Goal: Check status

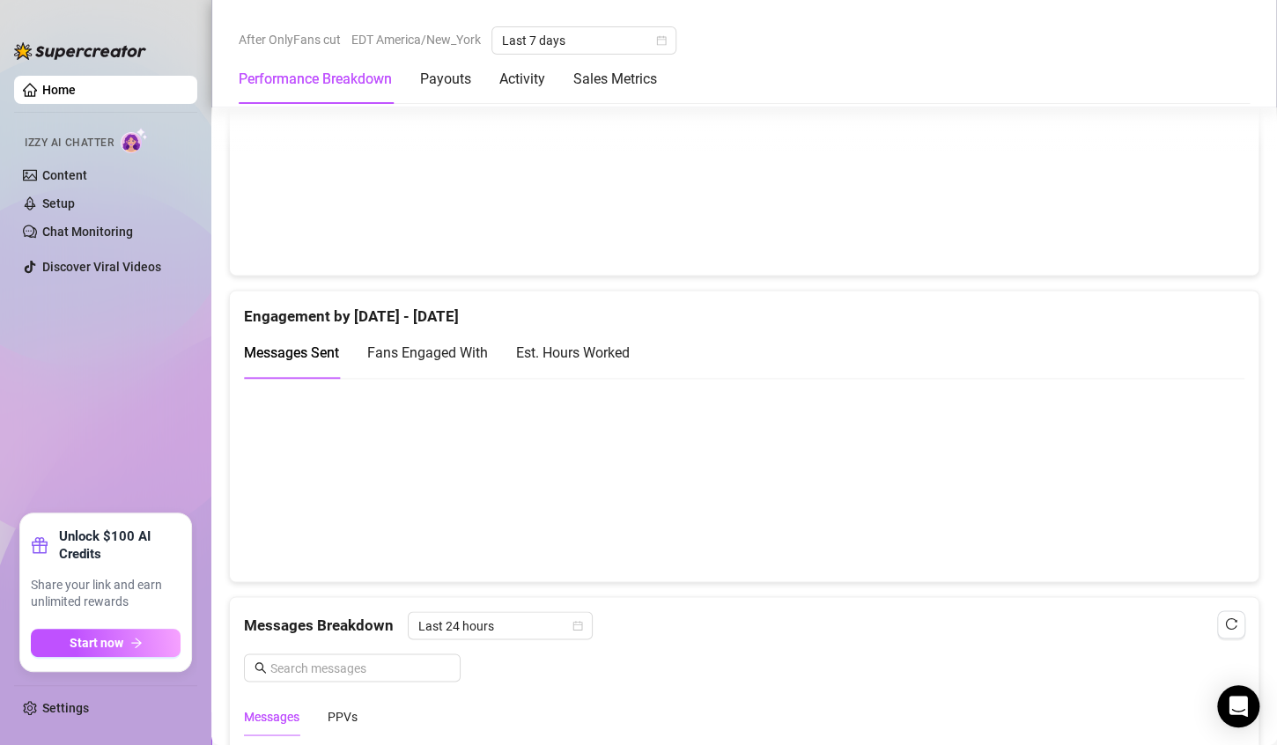
scroll to position [1083, 0]
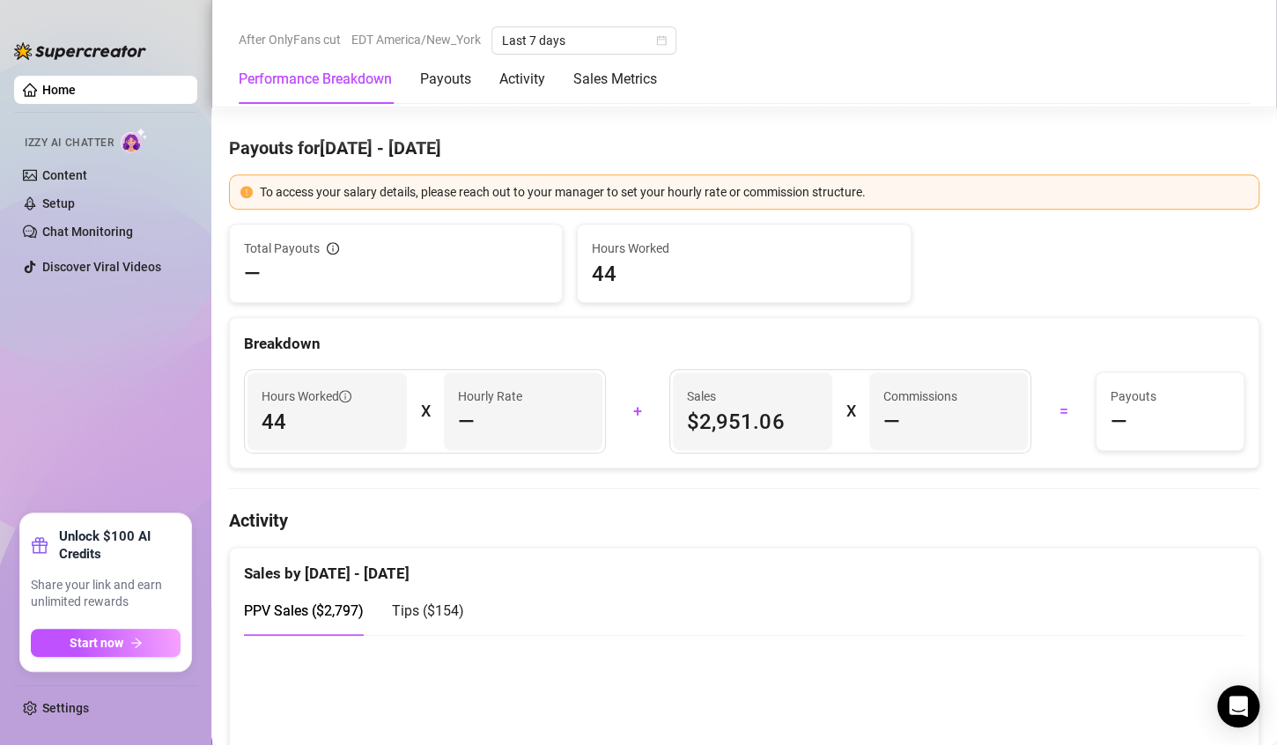
scroll to position [828, 0]
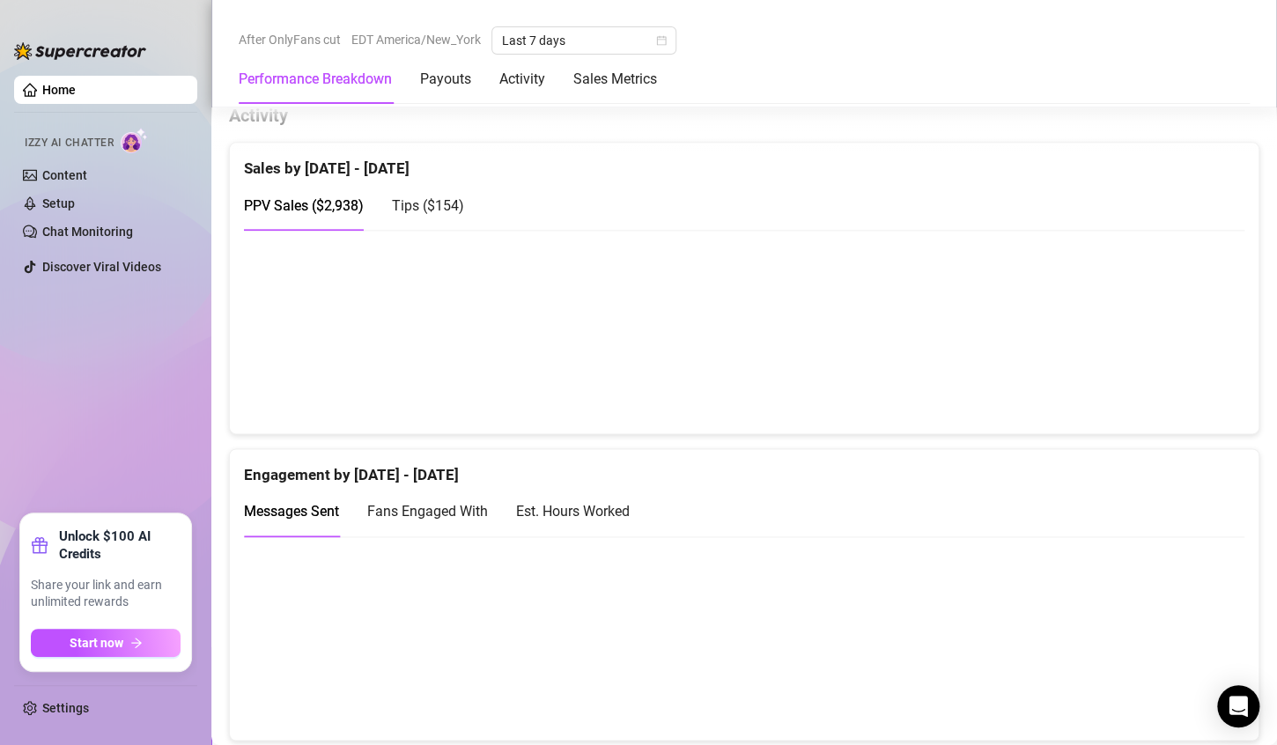
scroll to position [932, 0]
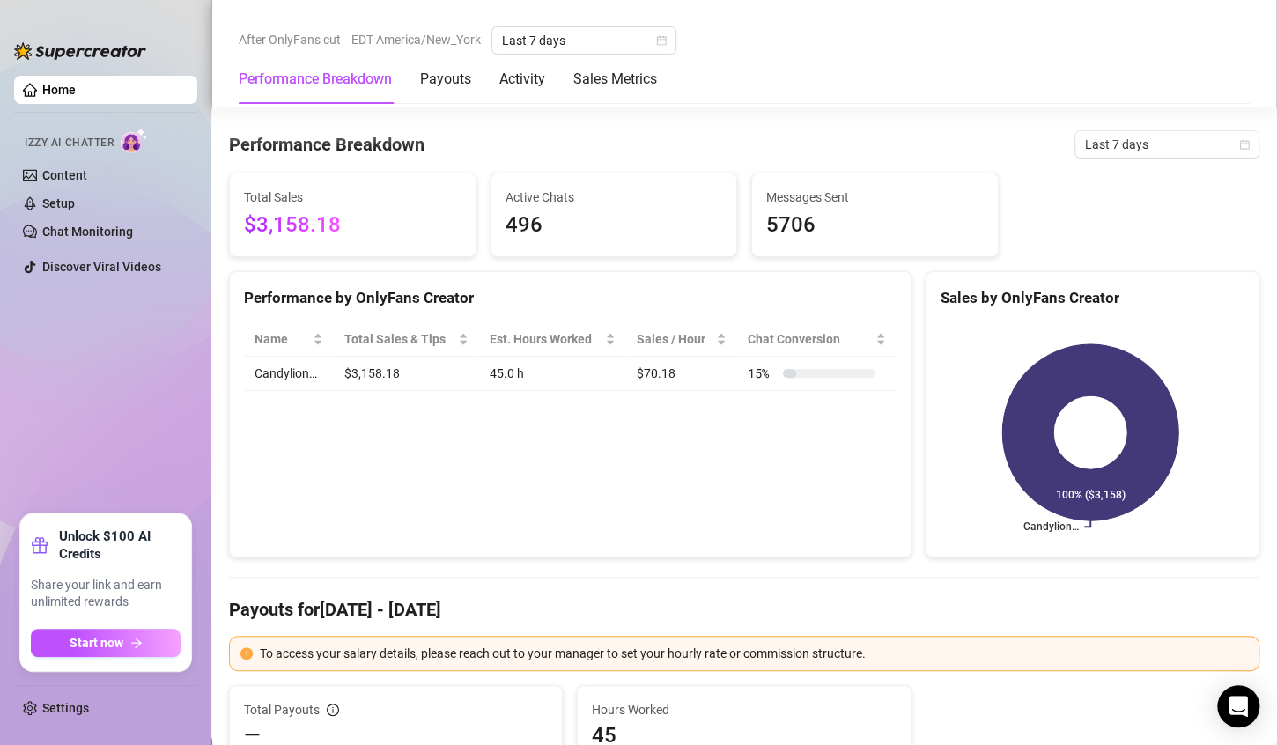
scroll to position [7, 0]
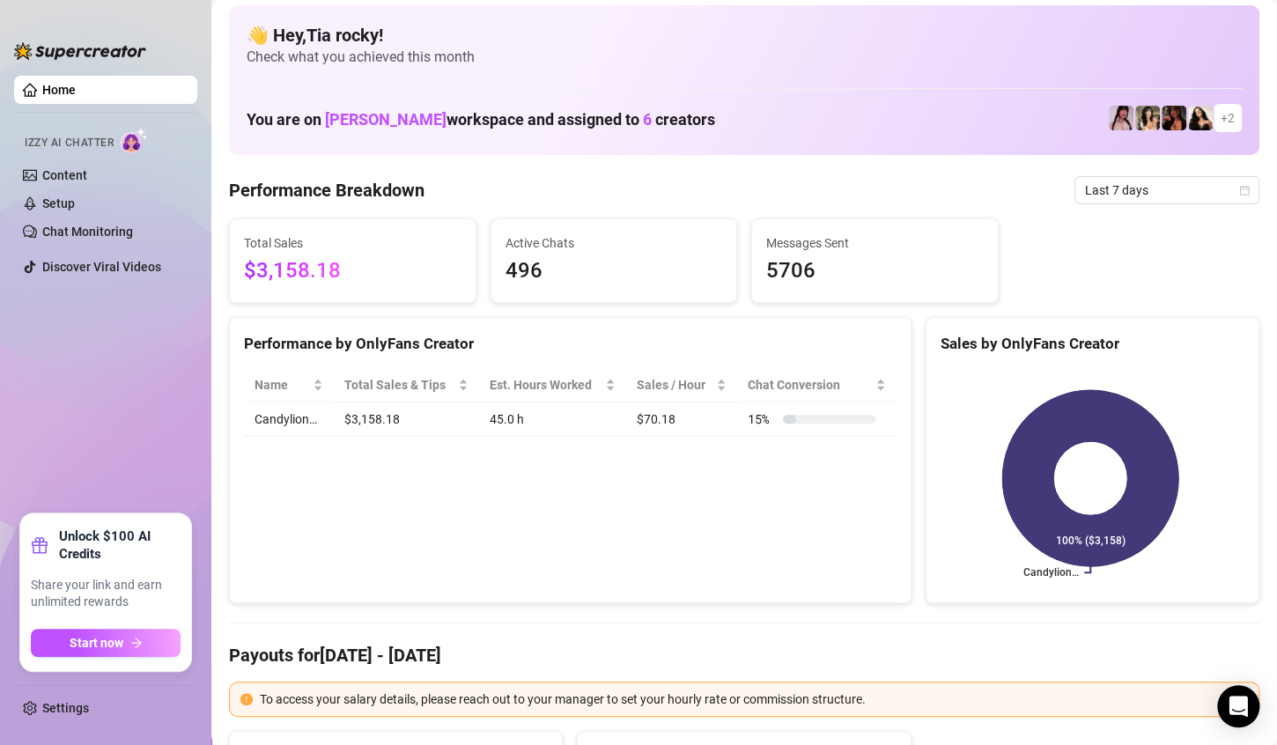
click at [300, 275] on span "$3,158.18" at bounding box center [353, 271] width 218 height 33
drag, startPoint x: 300, startPoint y: 275, endPoint x: 267, endPoint y: 264, distance: 35.1
click at [267, 264] on span "$3,158.18" at bounding box center [353, 271] width 218 height 33
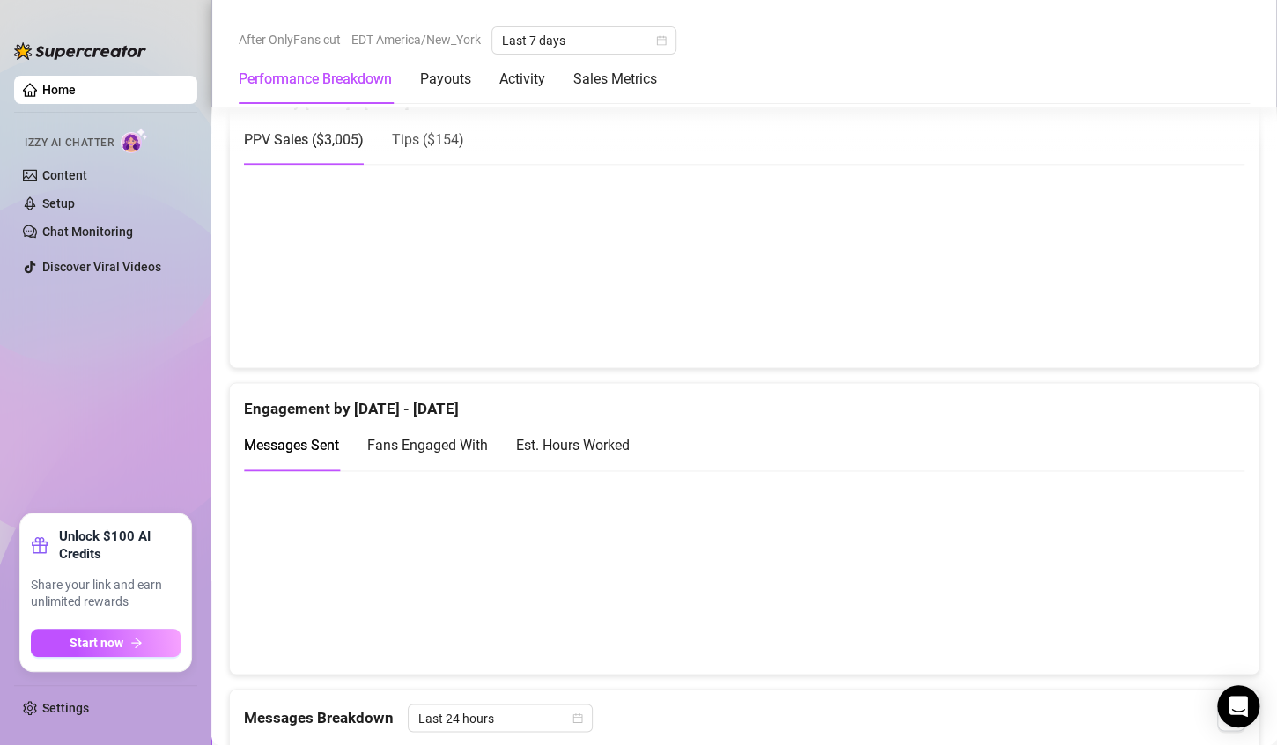
scroll to position [830, 0]
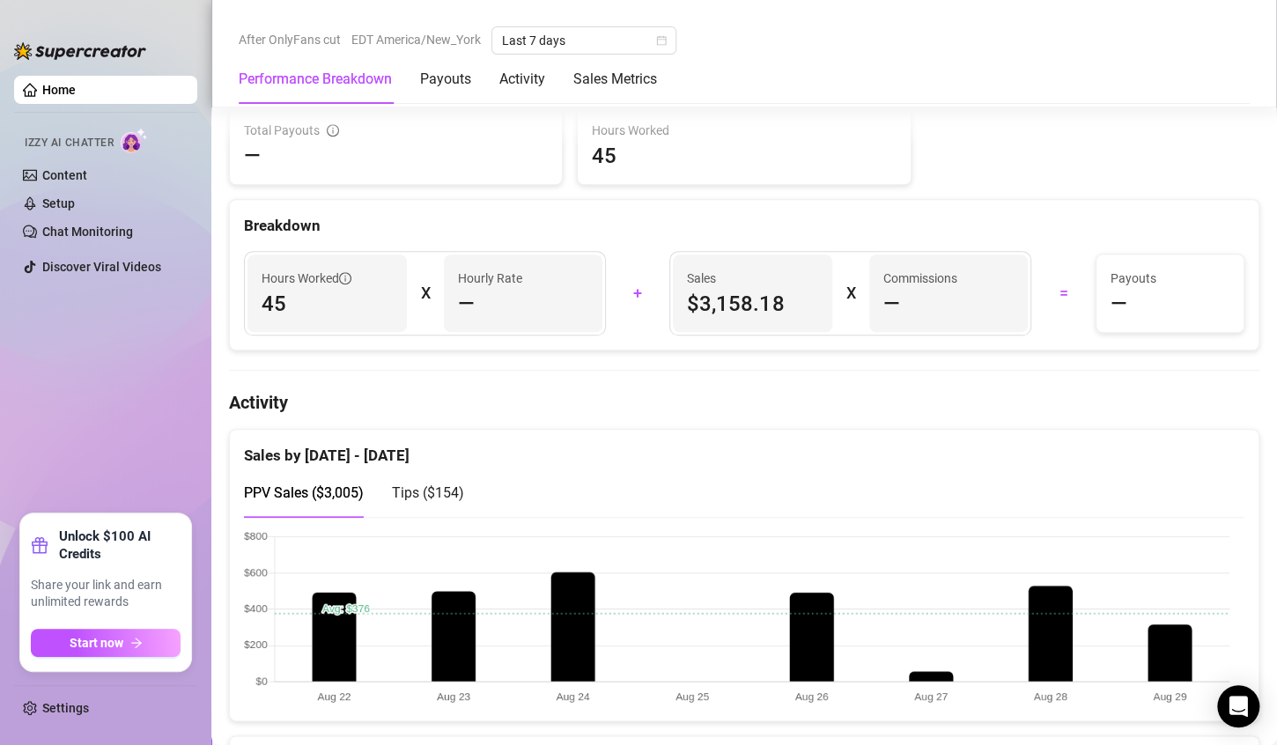
scroll to position [636, 0]
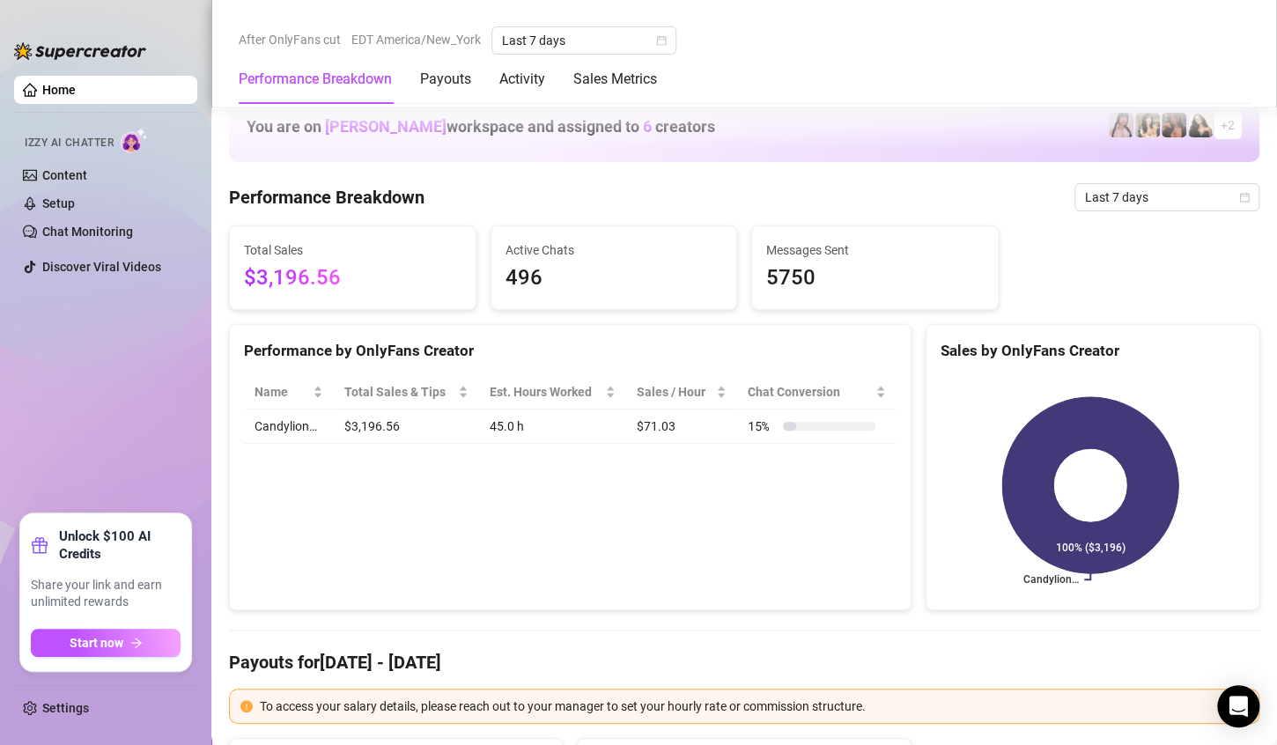
scroll to position [588, 0]
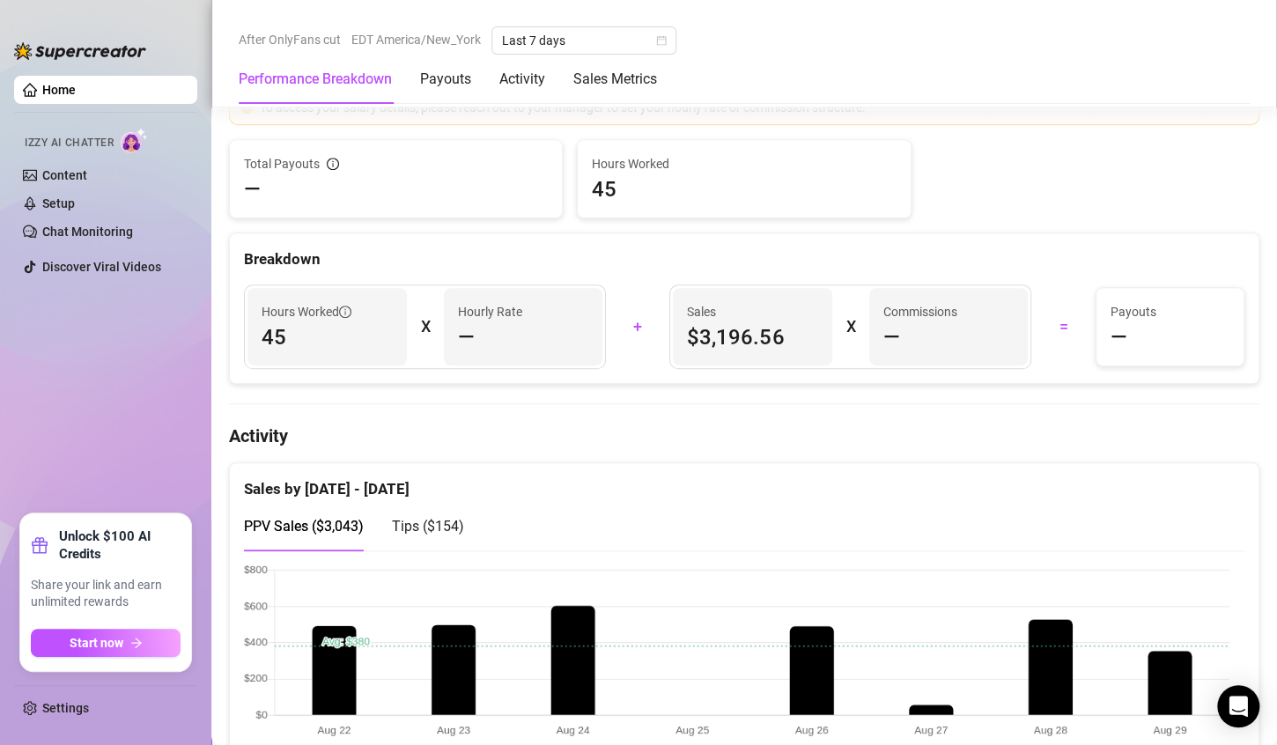
scroll to position [747, 0]
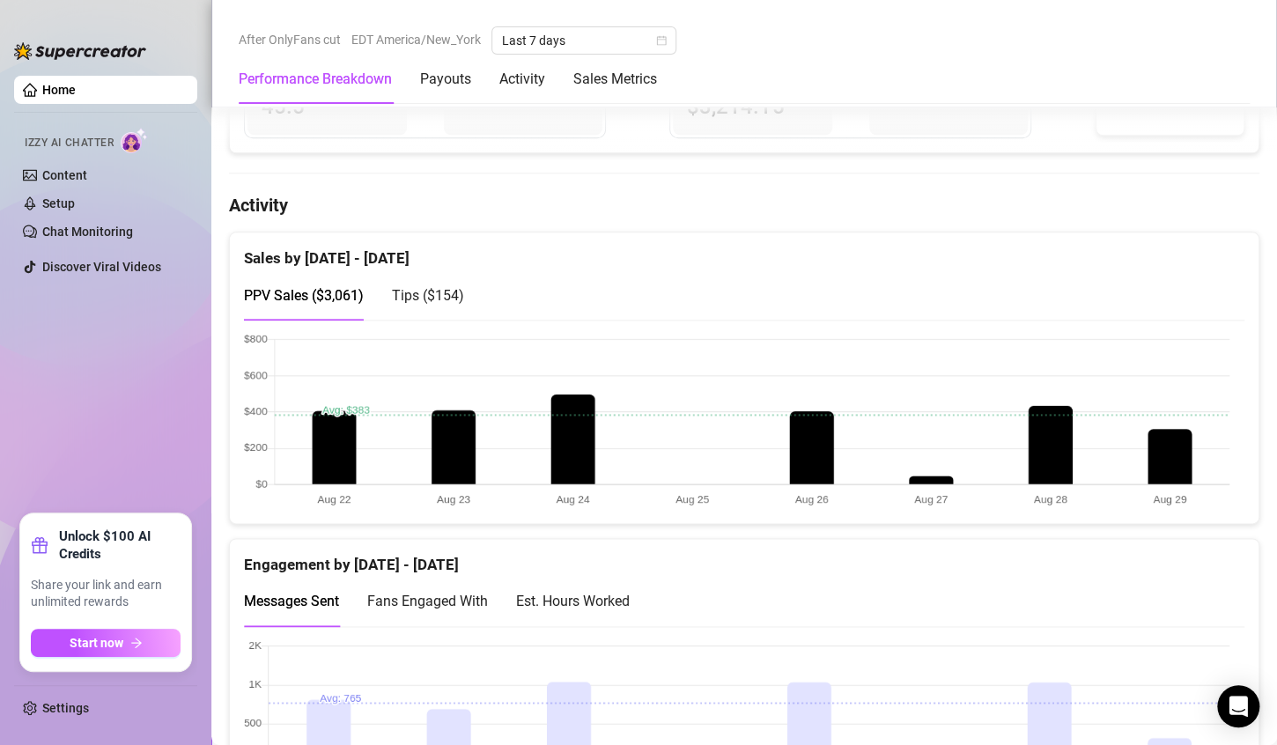
scroll to position [859, 0]
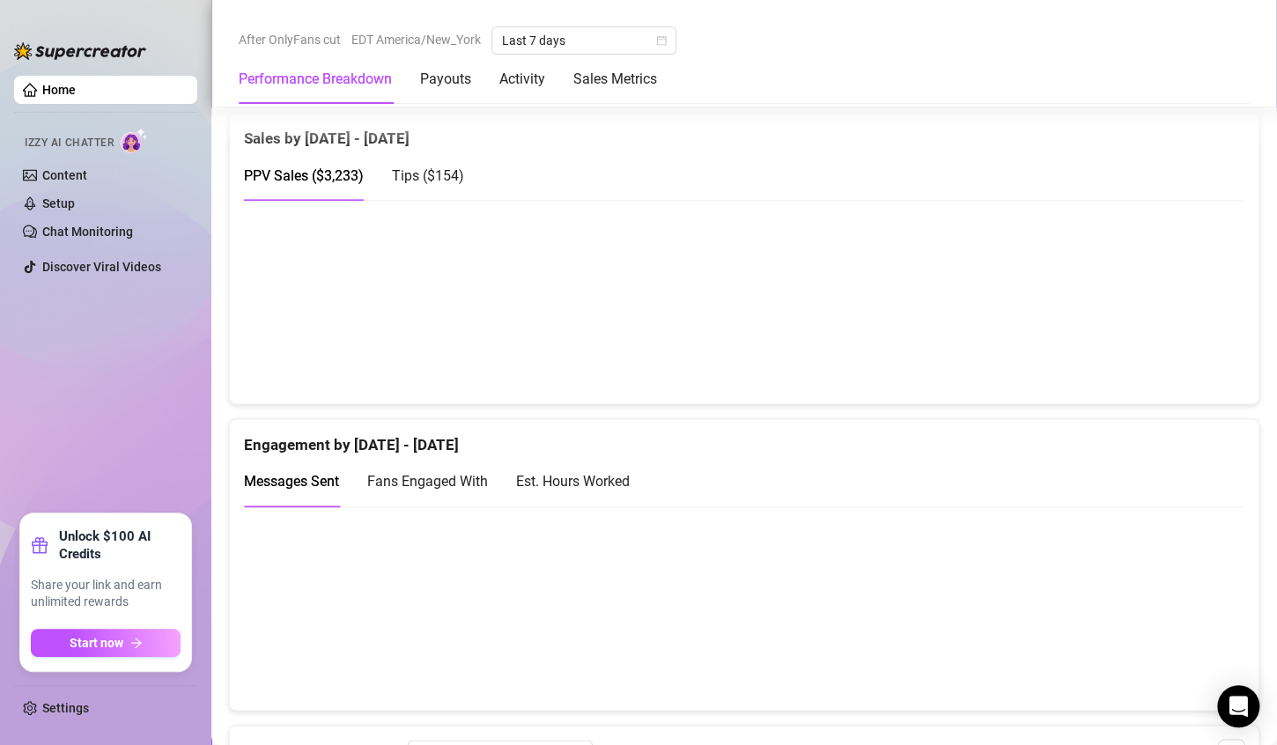
scroll to position [906, 0]
